Goal: Information Seeking & Learning: Learn about a topic

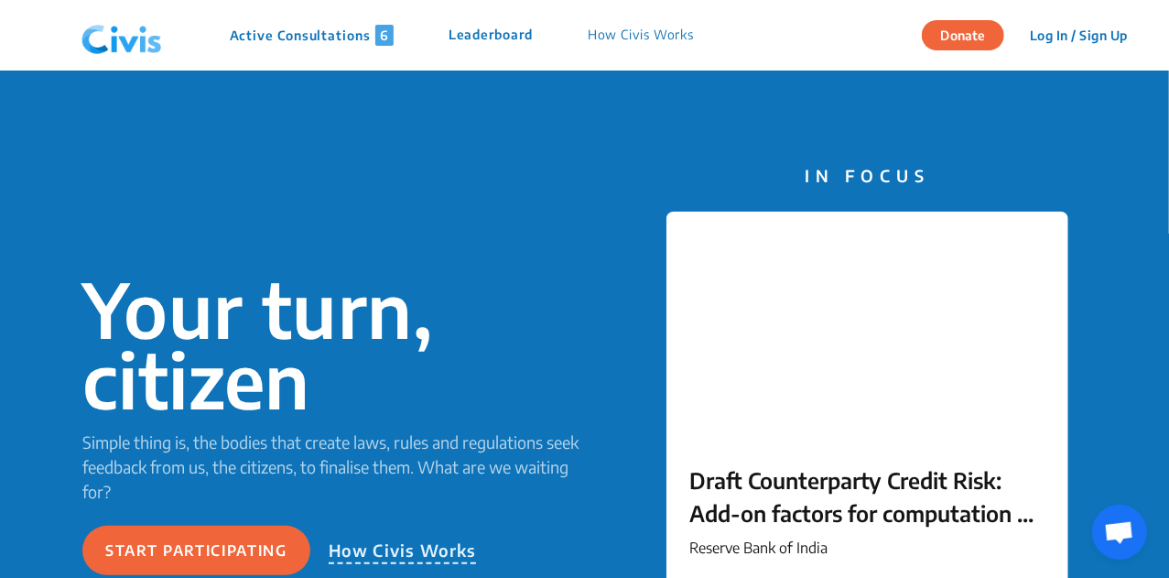
click at [269, 32] on p "Active Consultations 6" at bounding box center [312, 35] width 164 height 21
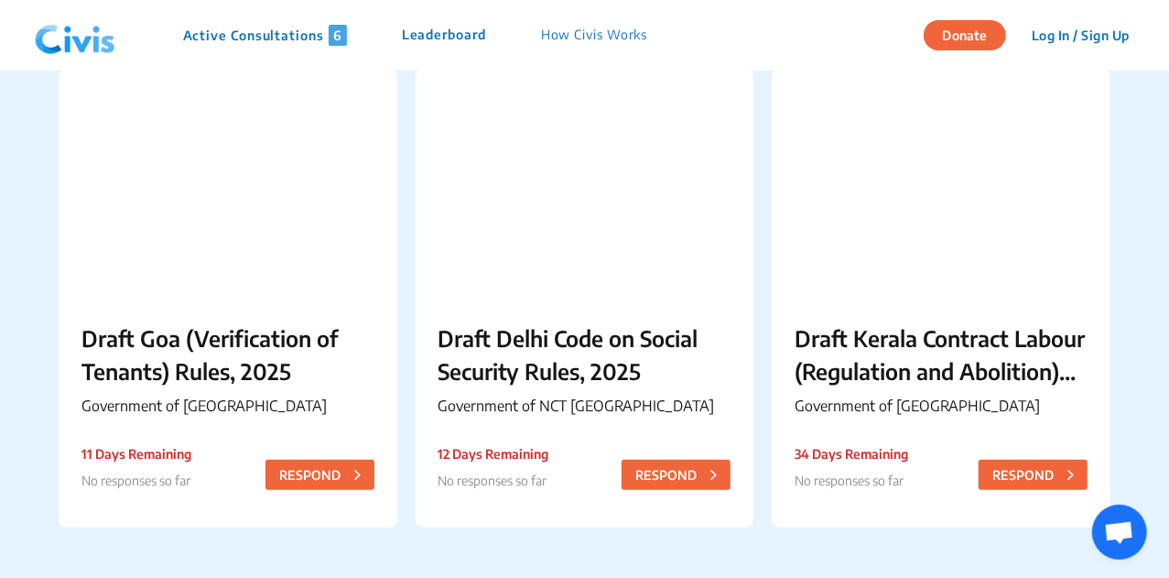
scroll to position [656, 0]
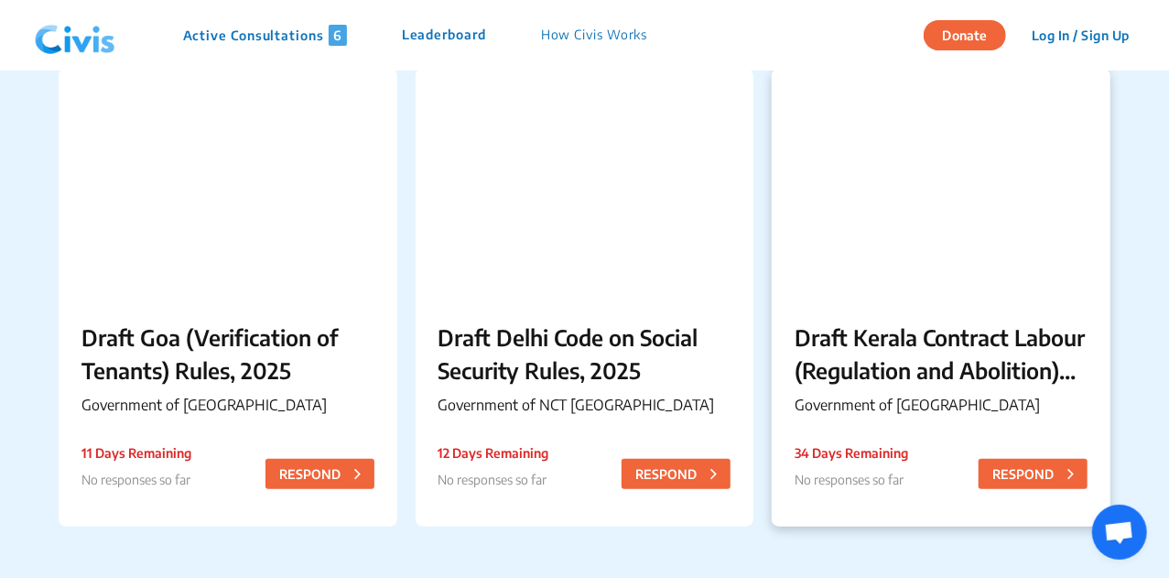
click at [1011, 404] on p "Government of [GEOGRAPHIC_DATA]" at bounding box center [941, 405] width 293 height 22
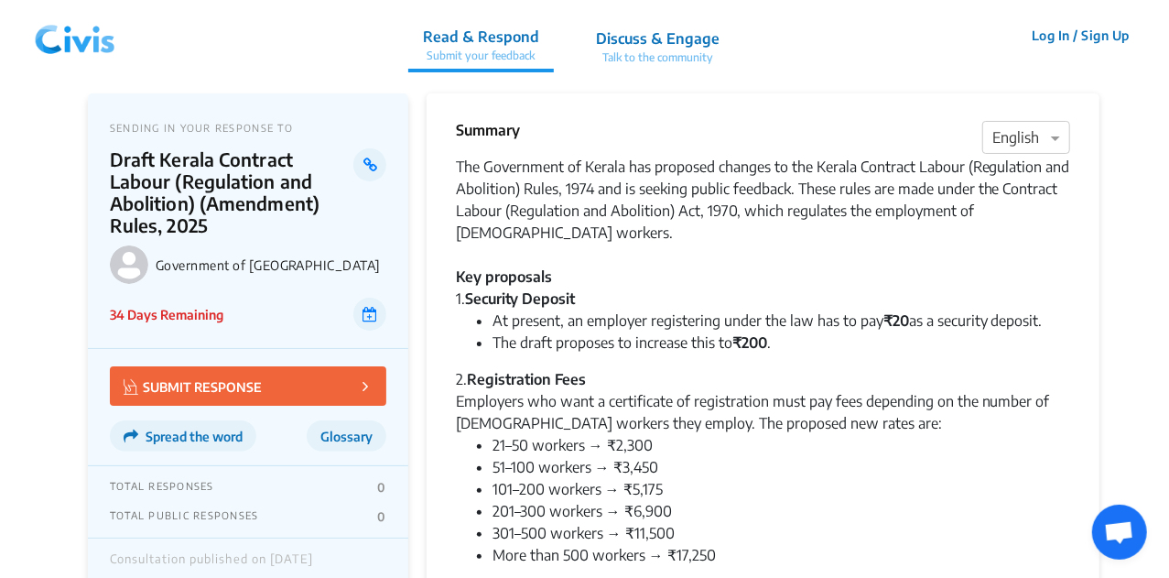
click at [103, 42] on img at bounding box center [74, 35] width 95 height 55
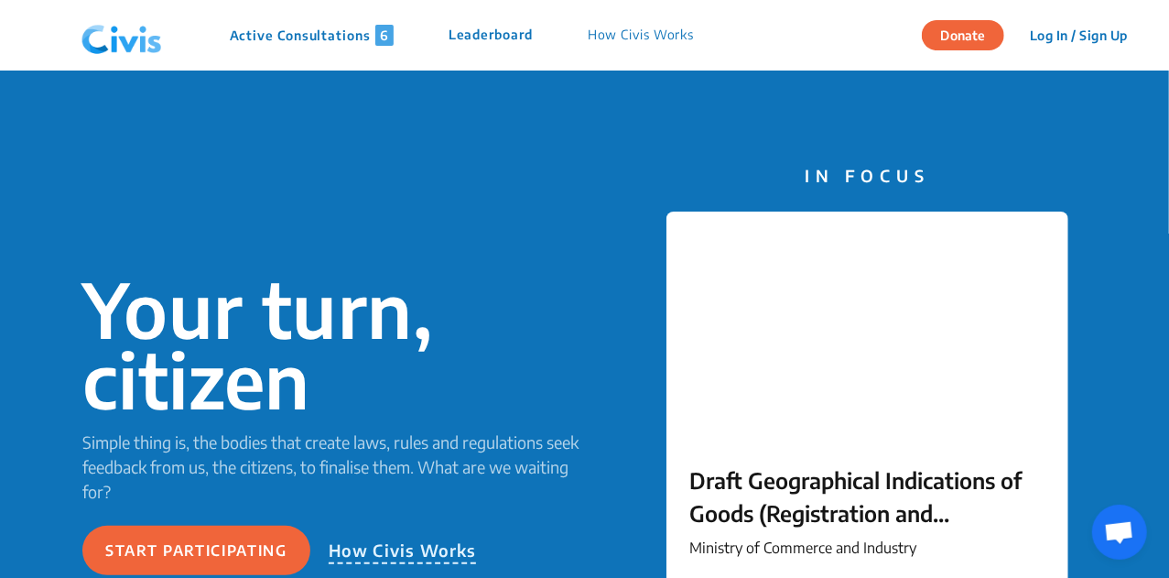
click at [349, 17] on div "Active Consultations 6 Leaderboard How Civis Works" at bounding box center [397, 35] width 647 height 55
click at [343, 36] on p "Active Consultations 6" at bounding box center [312, 35] width 164 height 21
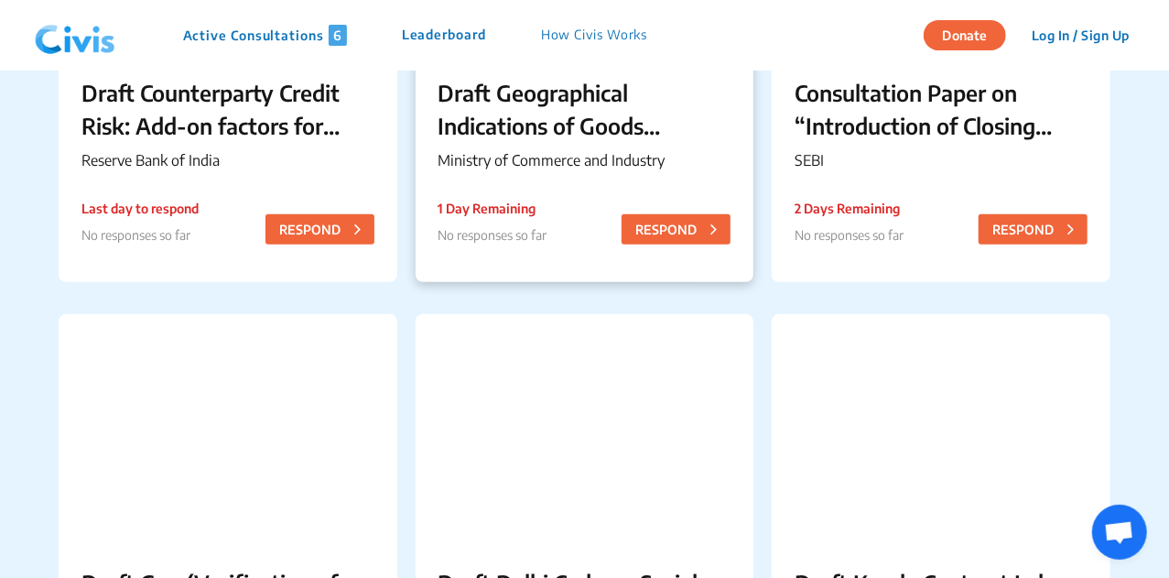
scroll to position [407, 0]
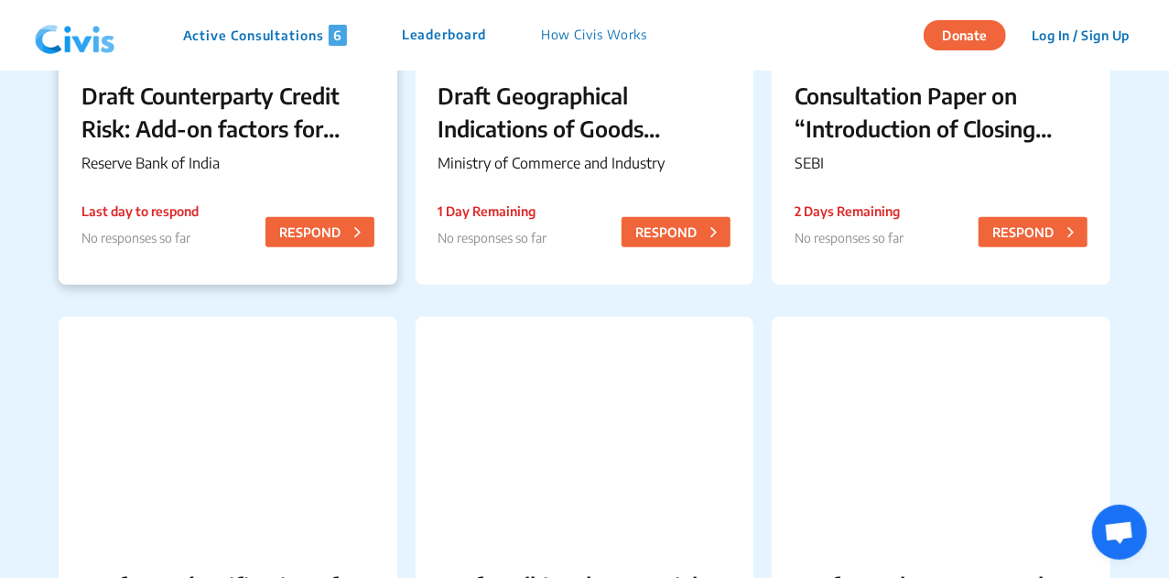
click at [213, 91] on p "Draft Counterparty Credit Risk: Add-on factors for computation of Potential Fut…" at bounding box center [227, 112] width 293 height 66
